Goal: Information Seeking & Learning: Learn about a topic

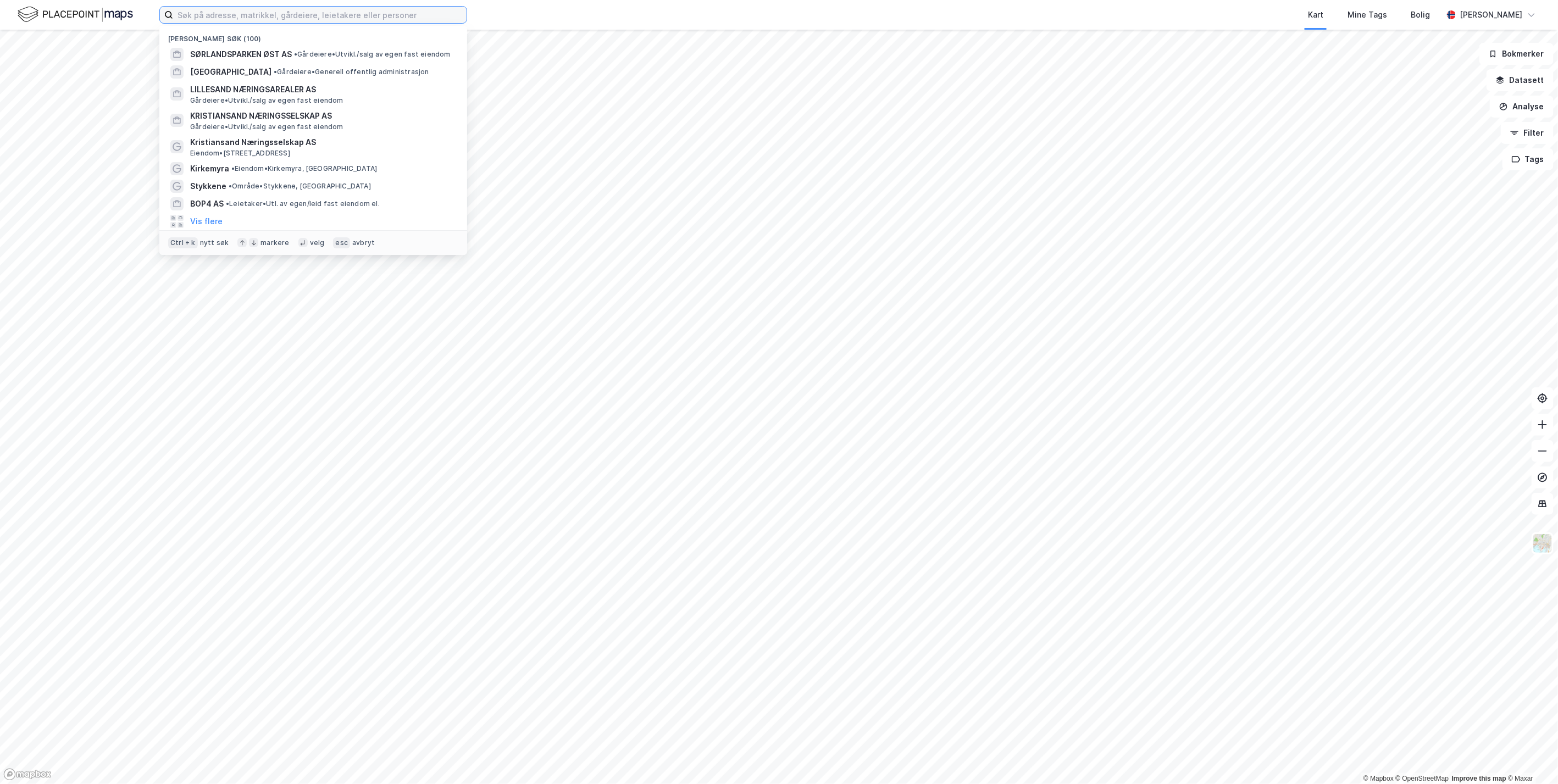
click at [295, 15] on input at bounding box center [320, 14] width 293 height 16
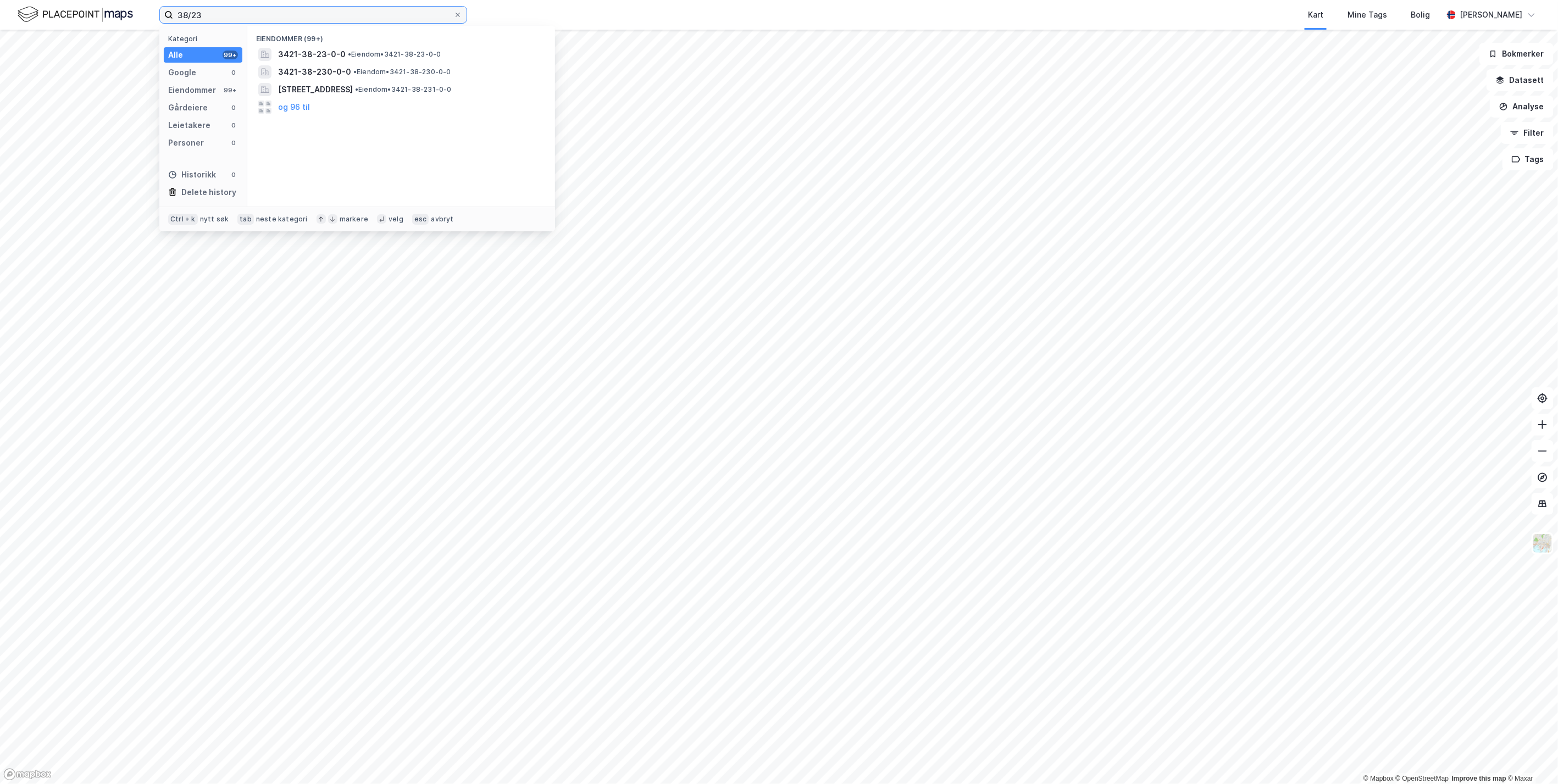
click at [312, 20] on input "38/23" at bounding box center [313, 14] width 280 height 16
type input "38/23 [GEOGRAPHIC_DATA]"
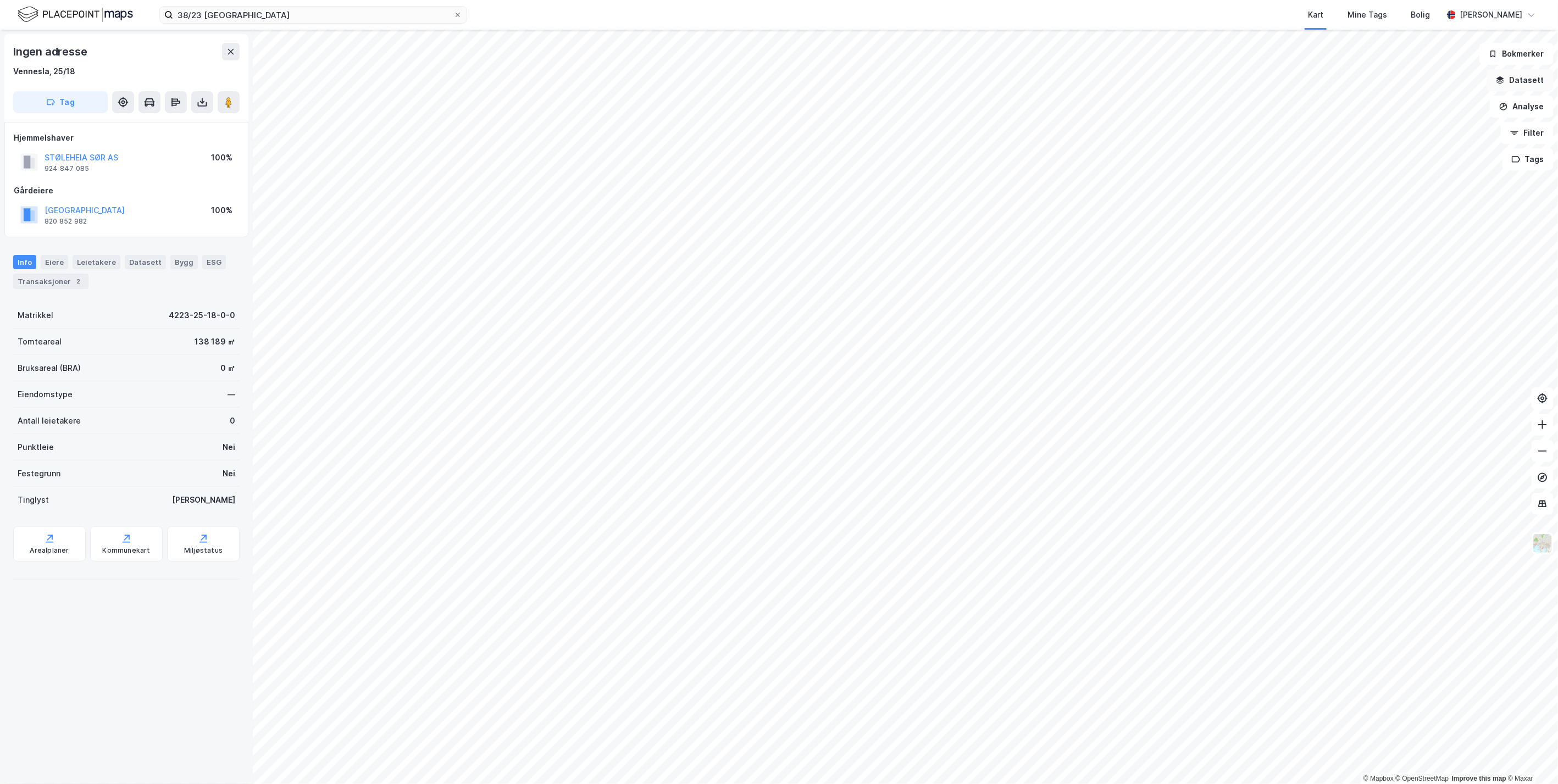
click at [1529, 76] on button "Datasett" at bounding box center [1520, 80] width 67 height 22
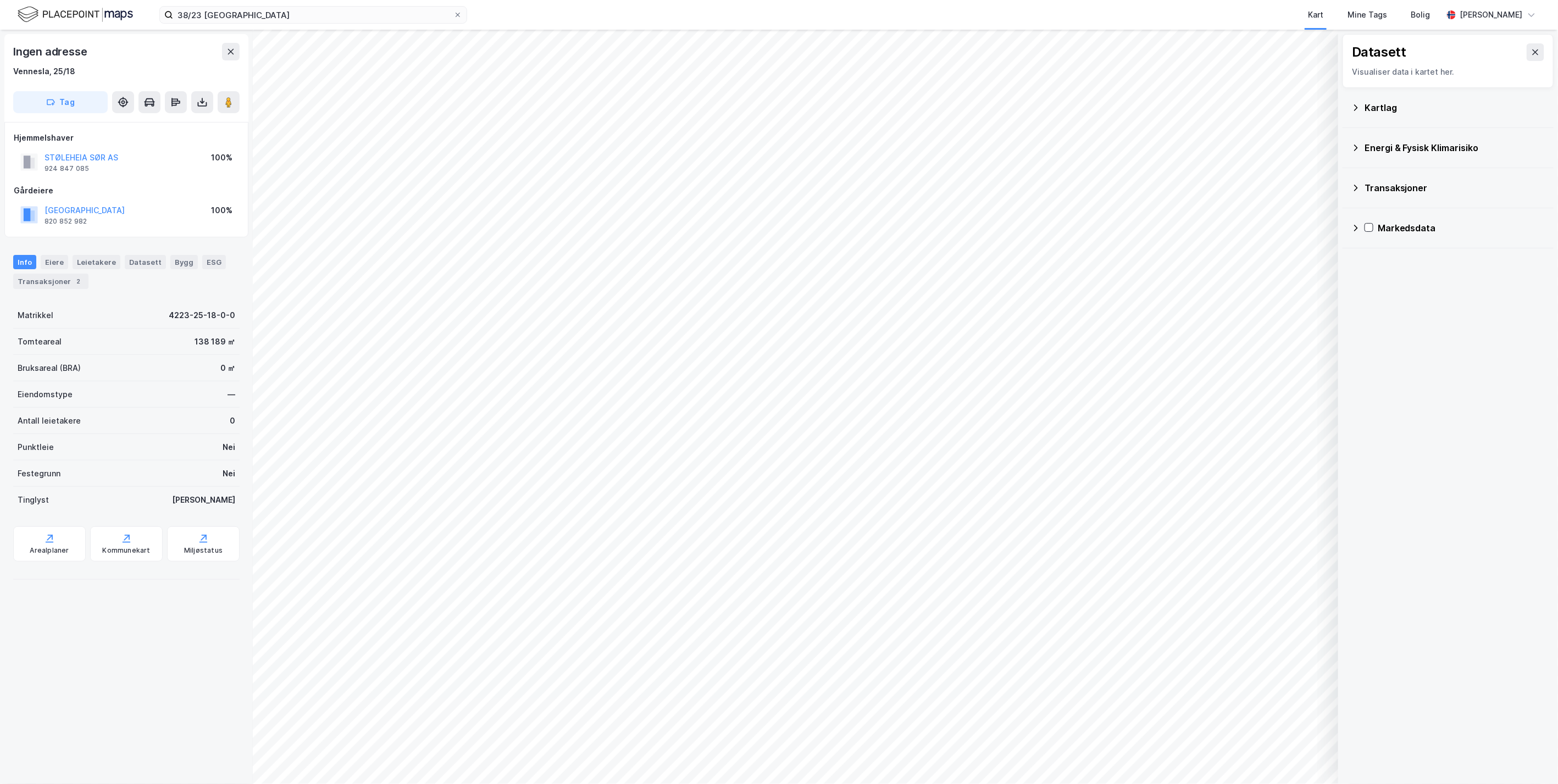
click at [1370, 111] on div "Kartlag" at bounding box center [1455, 107] width 180 height 13
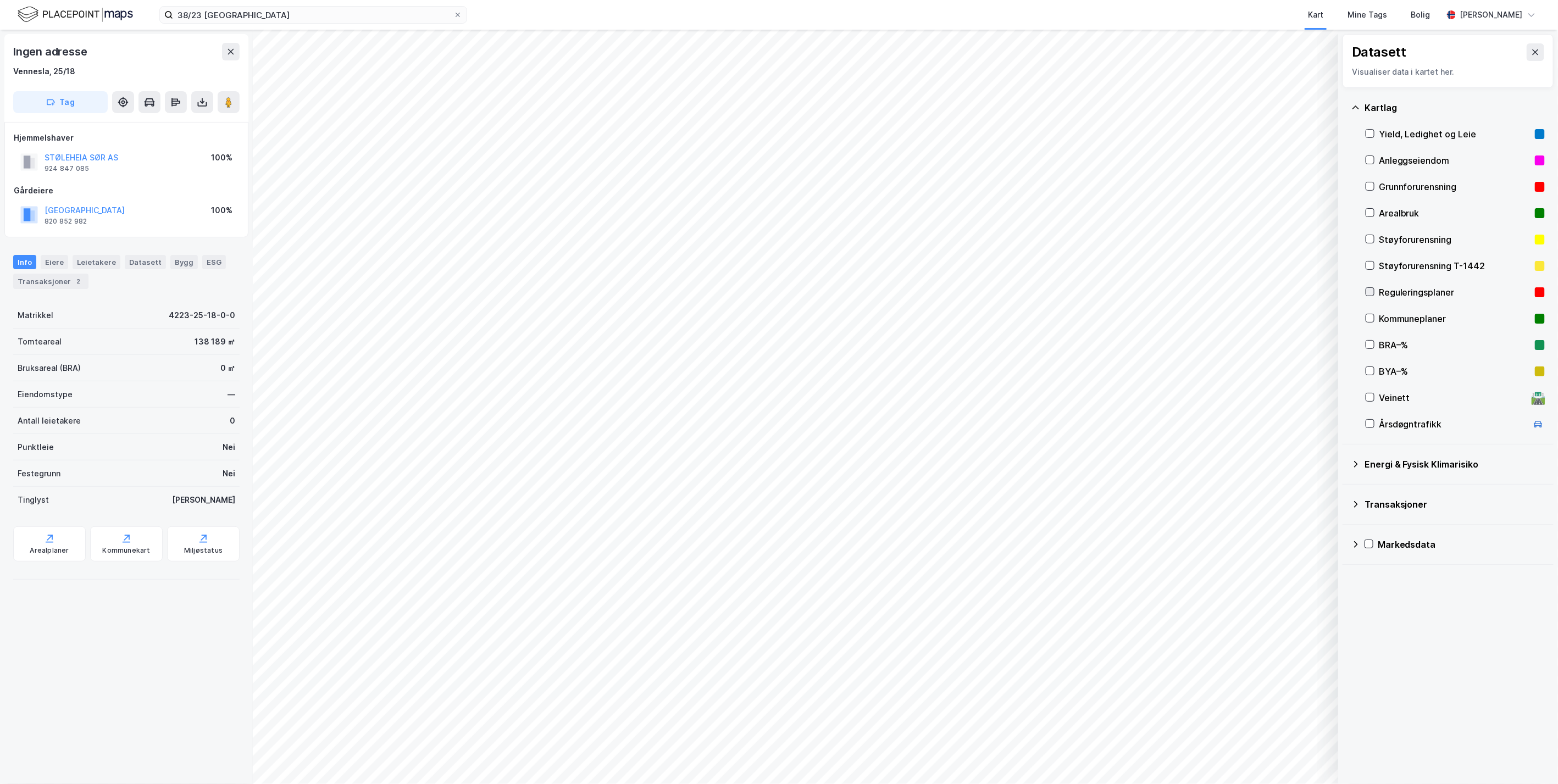
click at [1371, 291] on icon at bounding box center [1370, 292] width 8 height 8
click at [0, 0] on button "STØLEHEIA SØR AS" at bounding box center [0, 0] width 0 height 0
click at [0, 0] on button "NYE STØLEHEIA SØR AS" at bounding box center [0, 0] width 0 height 0
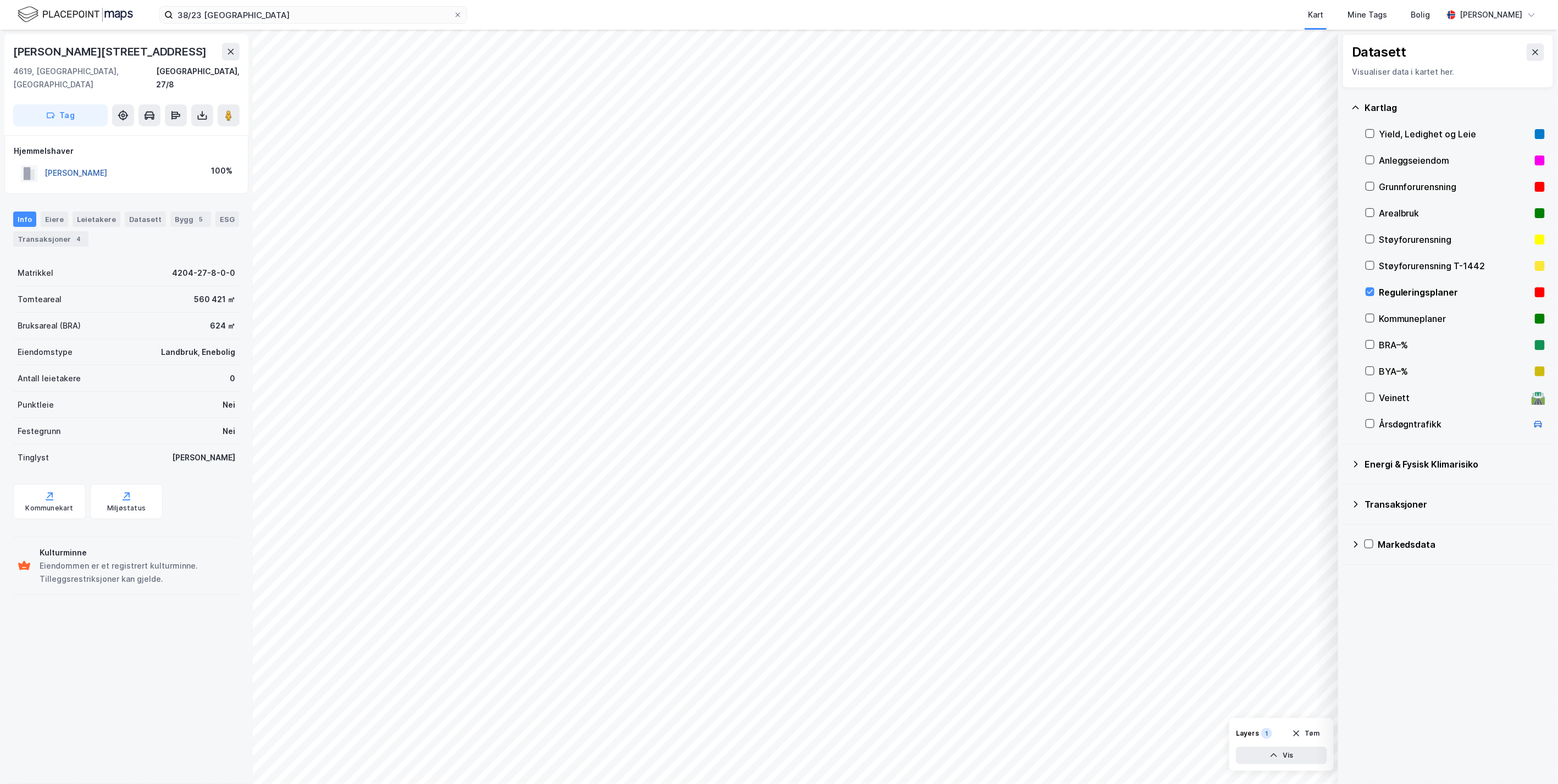
click at [0, 0] on button "[PERSON_NAME]" at bounding box center [0, 0] width 0 height 0
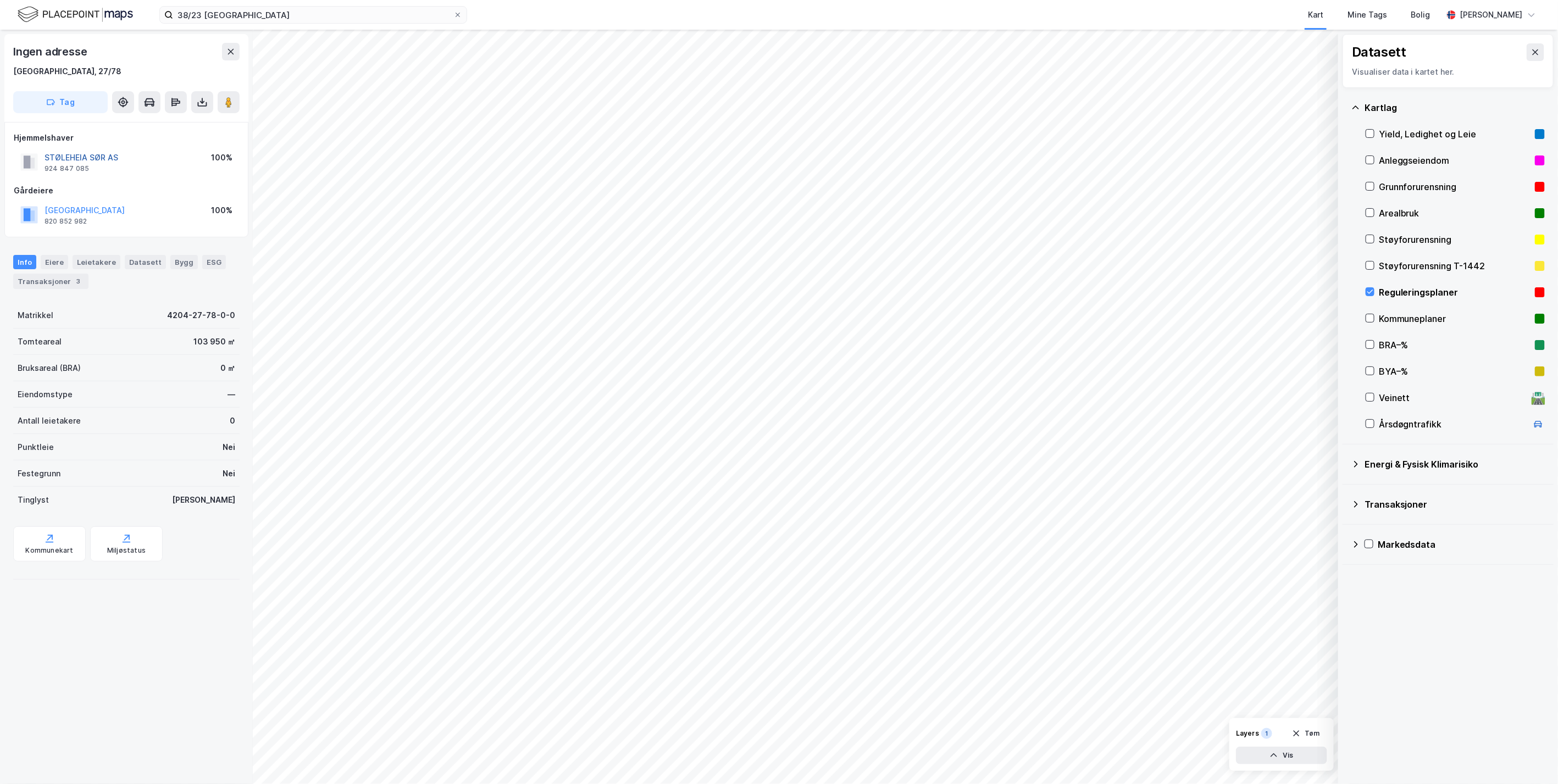
click at [0, 0] on button "STØLEHEIA SØR AS" at bounding box center [0, 0] width 0 height 0
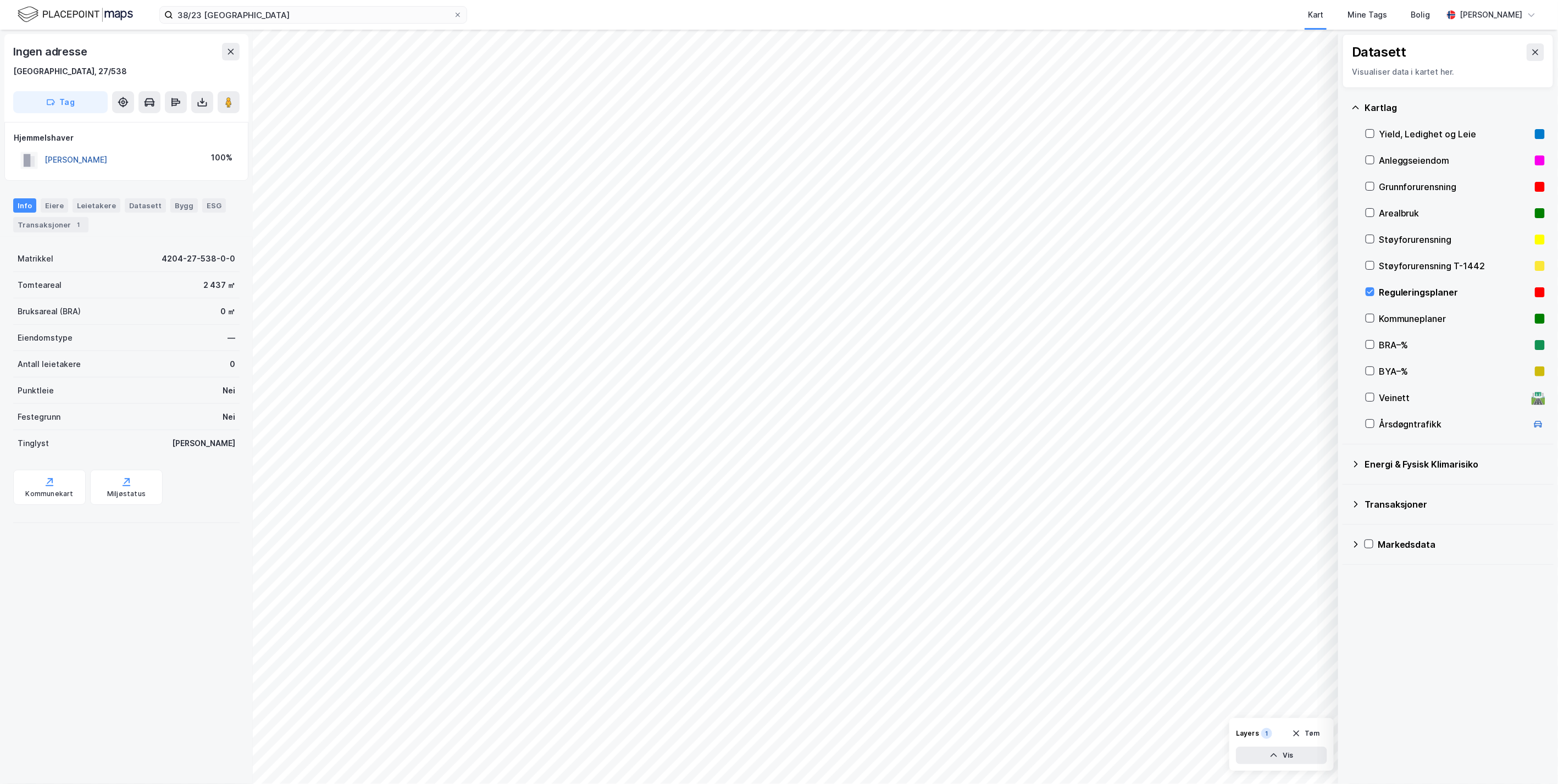
click at [0, 0] on button "[PERSON_NAME]" at bounding box center [0, 0] width 0 height 0
